Goal: Submit feedback/report problem

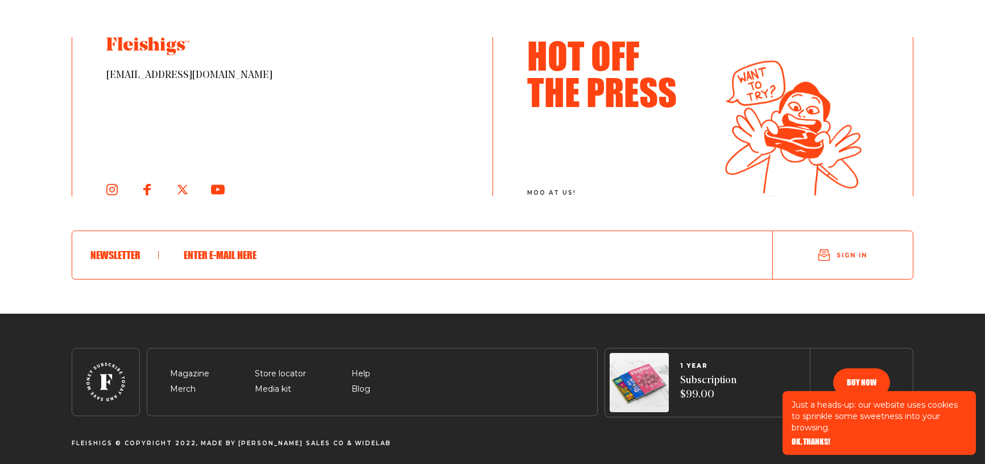
scroll to position [2618, 0]
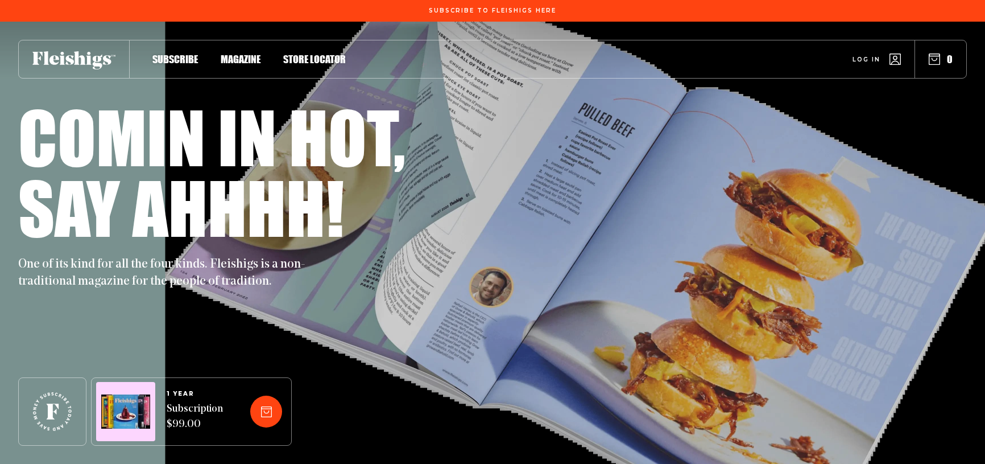
click at [170, 53] on span "Subscribe" at bounding box center [175, 47] width 46 height 13
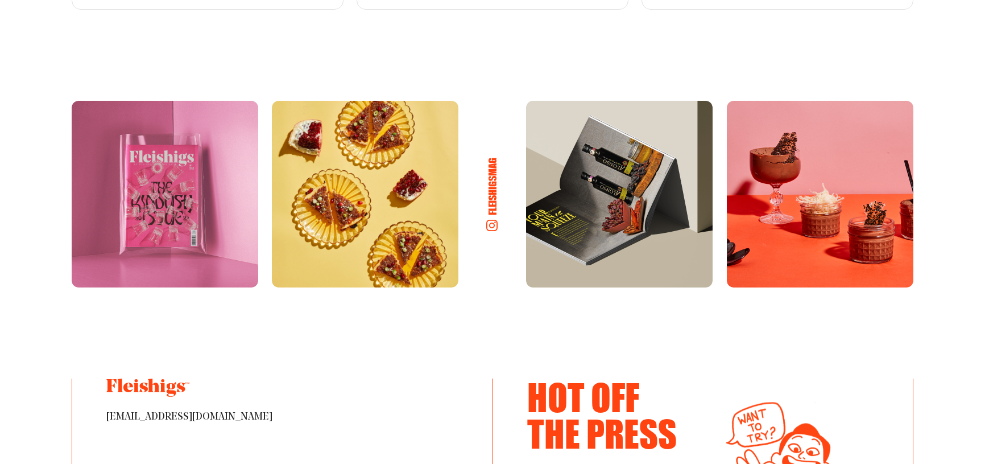
scroll to position [2446, 0]
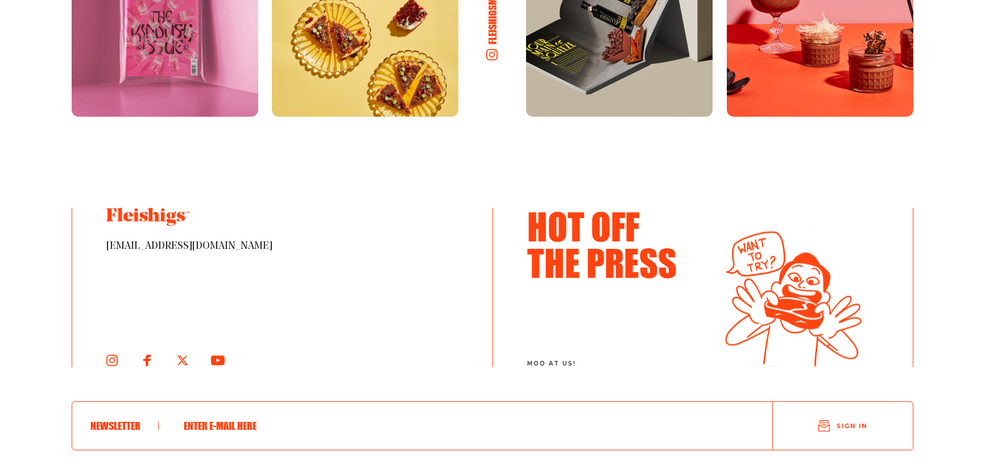
click at [168, 240] on span "[EMAIL_ADDRESS][DOMAIN_NAME]" at bounding box center [282, 247] width 352 height 14
click at [113, 354] on icon at bounding box center [112, 360] width 13 height 13
click at [220, 355] on use at bounding box center [217, 360] width 15 height 11
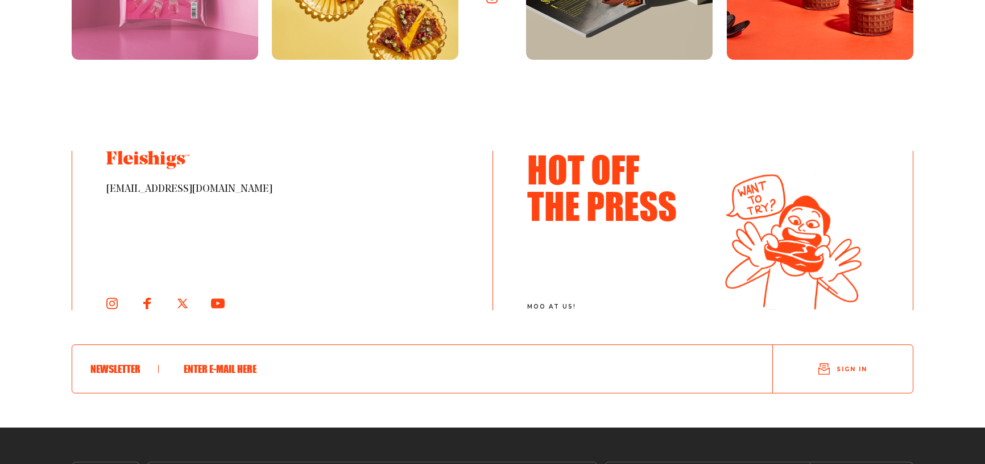
scroll to position [2560, 0]
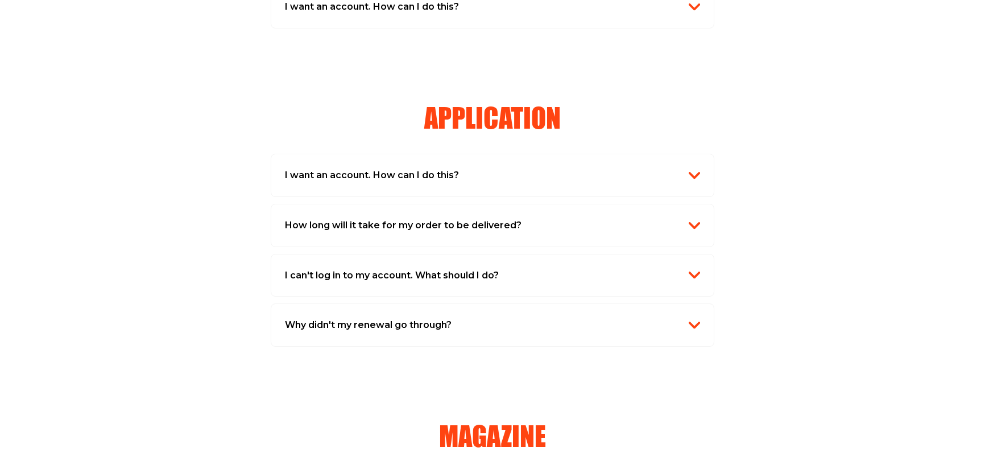
scroll to position [740, 0]
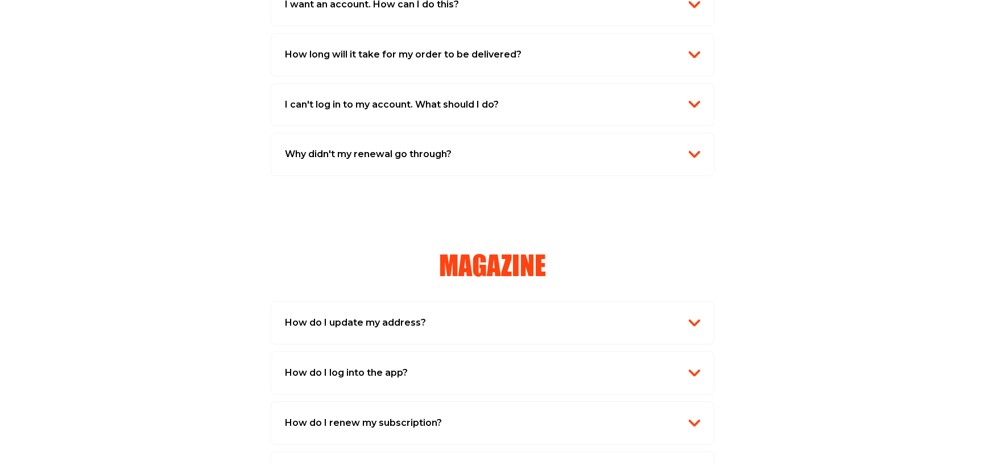
click at [696, 324] on img "button" at bounding box center [694, 322] width 11 height 11
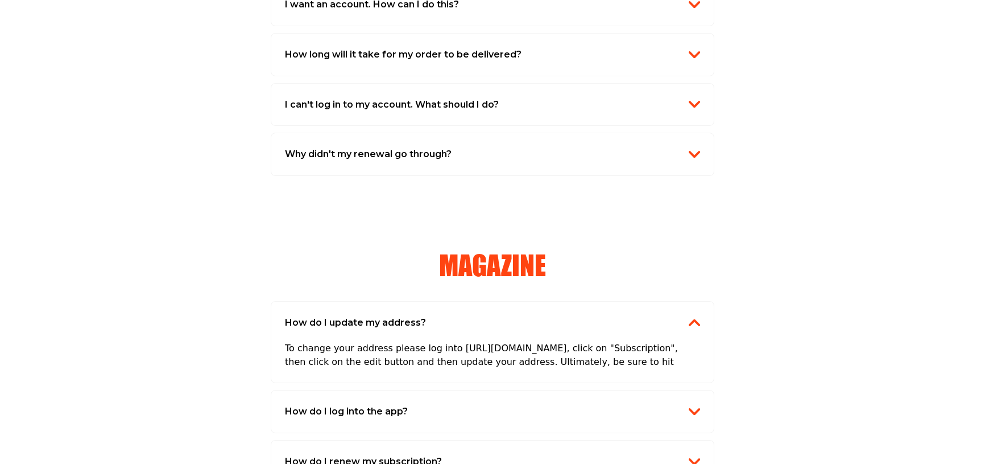
scroll to position [796, 0]
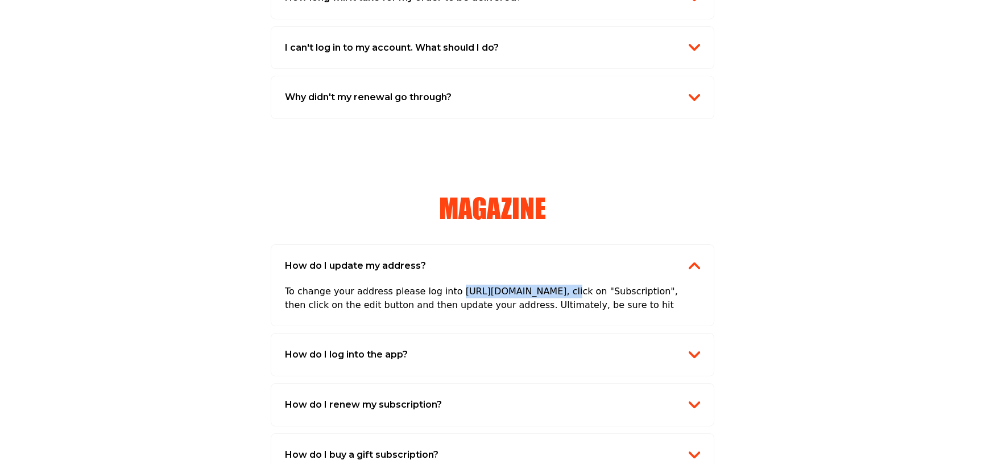
drag, startPoint x: 444, startPoint y: 291, endPoint x: 531, endPoint y: 292, distance: 86.5
click at [531, 292] on p "To change your address please log into https://fleishigs.com/, click on "Subscr…" at bounding box center [492, 299] width 415 height 52
copy p "https://fleishigs.com/,"
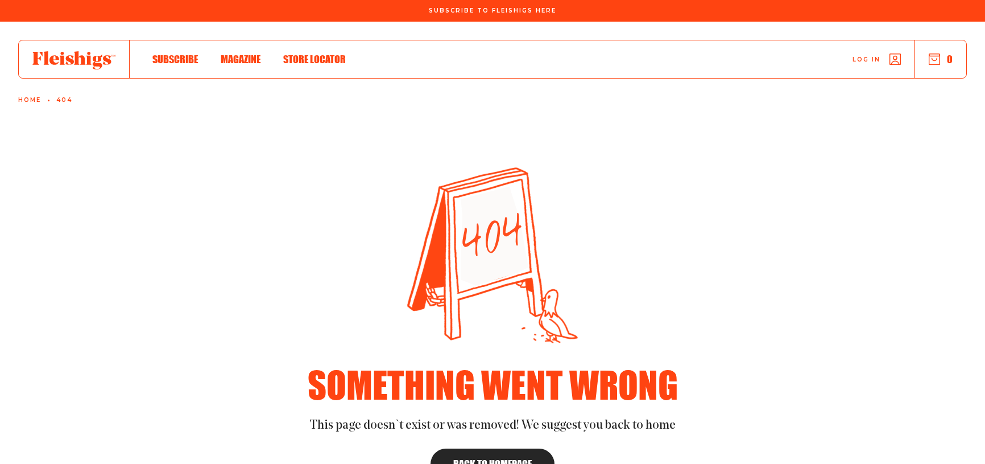
click at [170, 53] on span "Subscribe" at bounding box center [175, 47] width 46 height 13
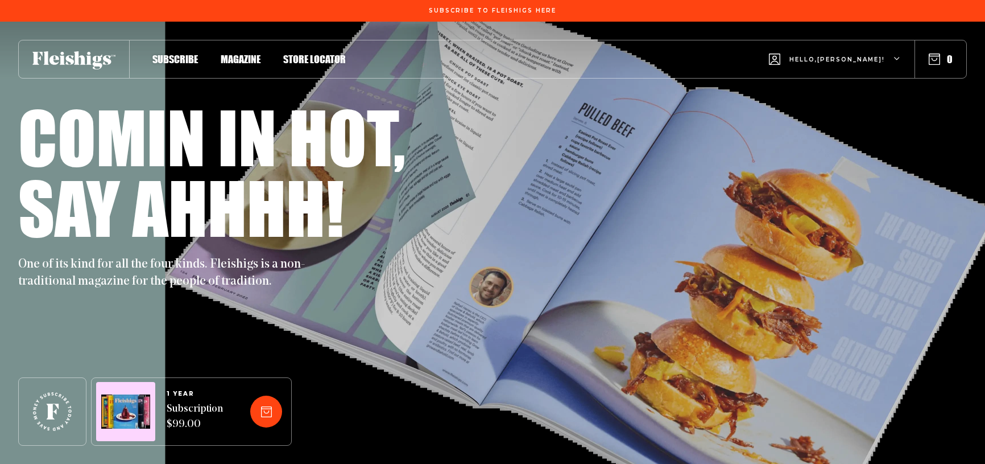
click at [176, 53] on span "Subscribe" at bounding box center [175, 47] width 46 height 13
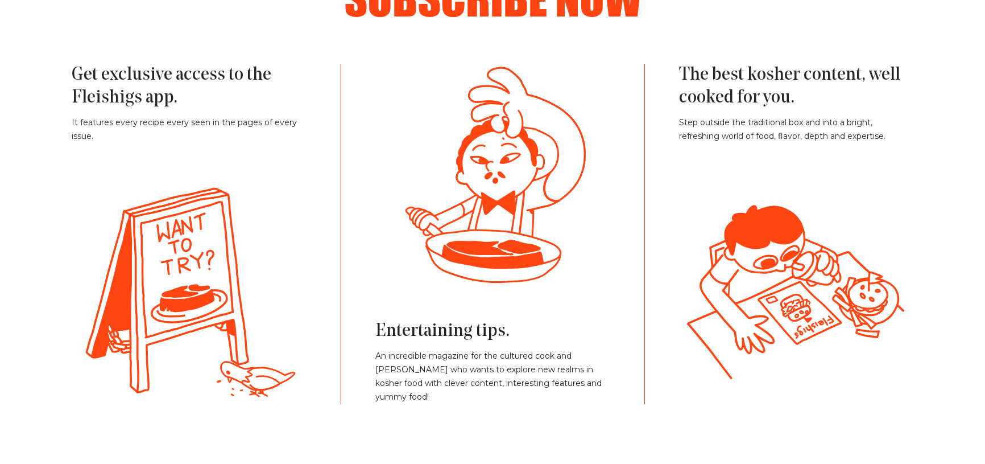
scroll to position [684, 0]
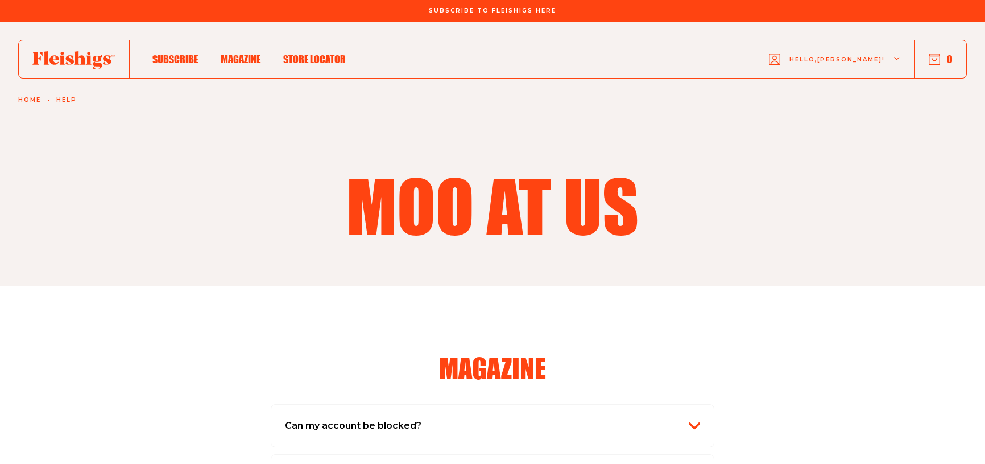
scroll to position [1365, 0]
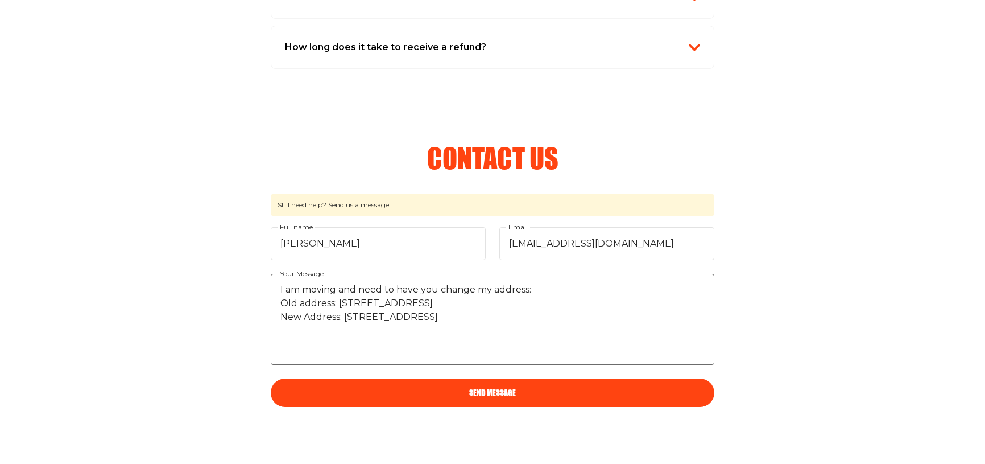
drag, startPoint x: 456, startPoint y: 327, endPoint x: 395, endPoint y: 319, distance: 61.9
click at [456, 327] on textarea "I am moving and need to have you change my address: Old address: 535 Franklin R…" at bounding box center [493, 319] width 444 height 91
click at [280, 344] on textarea "I am moving and need to have you change my address: Old address: 535 Franklin R…" at bounding box center [493, 319] width 444 height 91
click at [418, 357] on textarea "I am moving and need to have you change my address: Old address: 535 Franklin R…" at bounding box center [493, 319] width 444 height 91
type textarea "I am moving and need to have you change my address: Old address: 535 Franklin R…"
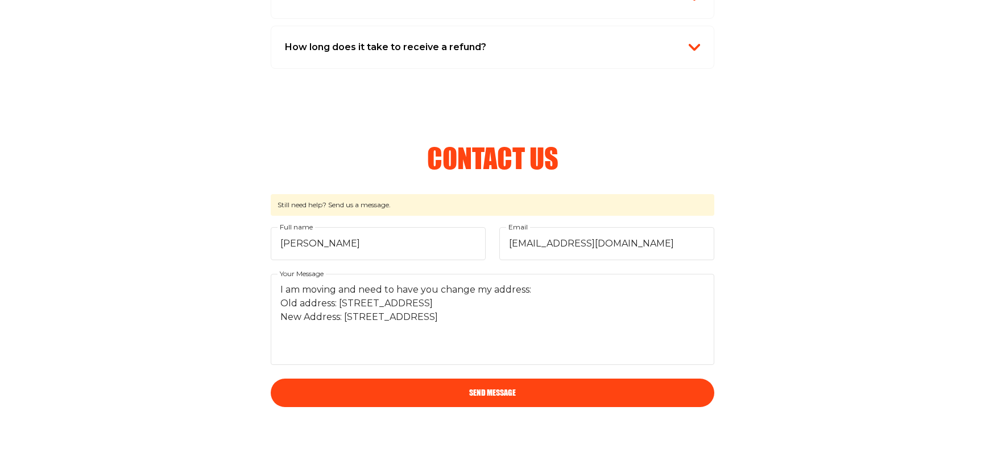
click at [430, 391] on button "Send Message" at bounding box center [493, 392] width 444 height 28
